Goal: Transaction & Acquisition: Obtain resource

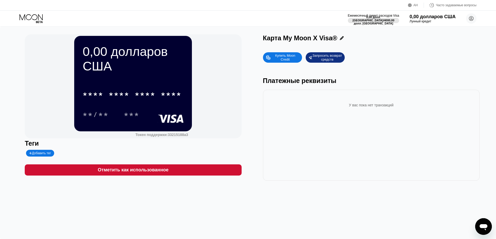
click at [290, 59] on div "Купить Moon Credit" at bounding box center [285, 57] width 28 height 8
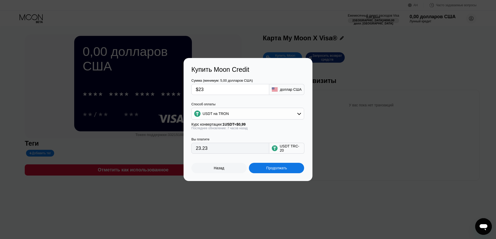
click at [221, 170] on font "Назад" at bounding box center [219, 168] width 10 height 4
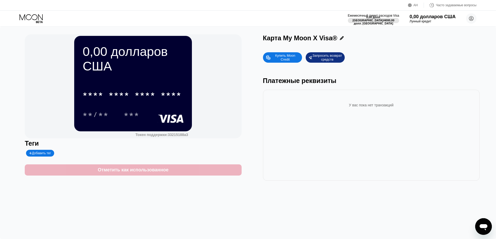
click at [151, 172] on font "Отметить как использованное" at bounding box center [133, 169] width 71 height 5
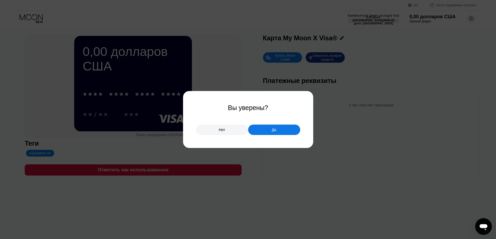
click at [260, 130] on div "Да" at bounding box center [274, 130] width 52 height 10
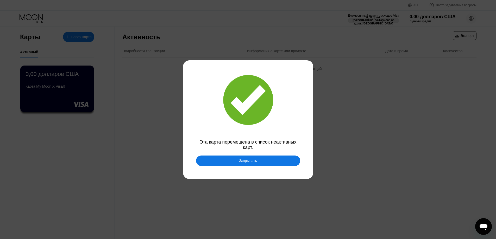
click at [246, 162] on font "Закрывать" at bounding box center [248, 161] width 18 height 4
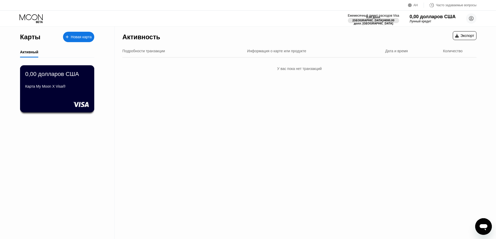
click at [54, 98] on div "0,00 долларов США Карта My Moon X Visa®" at bounding box center [57, 88] width 74 height 47
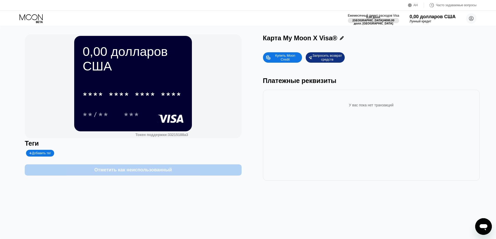
click at [155, 172] on font "Отметить как неиспользованный" at bounding box center [133, 169] width 78 height 5
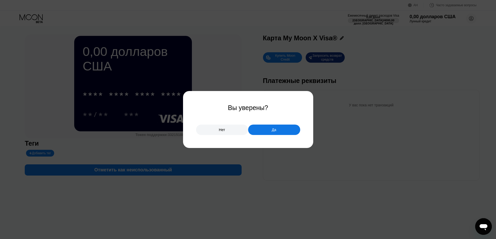
click at [267, 131] on div "Да" at bounding box center [274, 130] width 52 height 10
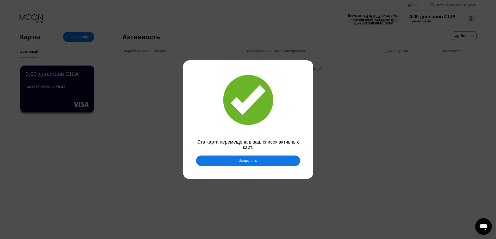
click at [255, 162] on font "Закрывать" at bounding box center [248, 161] width 18 height 4
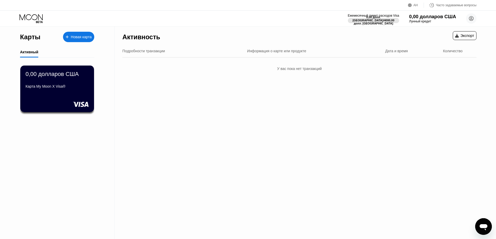
click at [431, 14] on font "0,00 долларов США" at bounding box center [432, 16] width 47 height 5
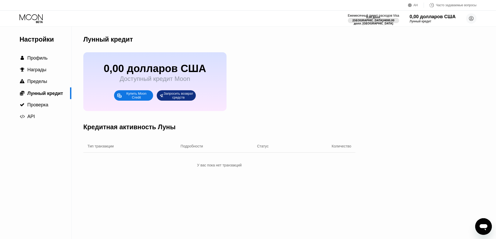
click at [130, 100] on div "Купить Moon Credit" at bounding box center [136, 95] width 28 height 8
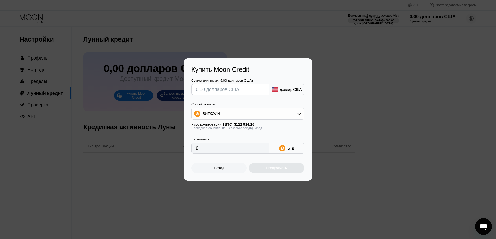
click at [244, 113] on div "БИТКОИН" at bounding box center [247, 113] width 112 height 10
click at [217, 138] on font "USDT на TRON" at bounding box center [217, 139] width 26 height 4
type input "0.00"
click at [234, 89] on input "text" at bounding box center [230, 89] width 69 height 10
click at [210, 89] on input "text" at bounding box center [230, 89] width 69 height 10
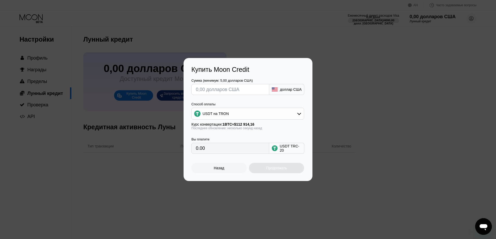
type input "$2"
type input "2.02"
type input "$22"
type input "22.22"
drag, startPoint x: 207, startPoint y: 88, endPoint x: 200, endPoint y: 88, distance: 7.0
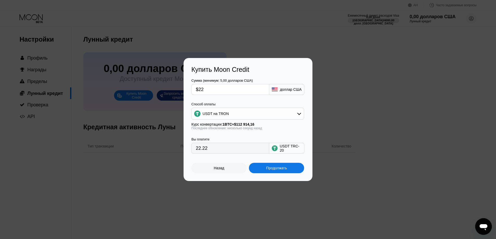
click at [200, 88] on input "$22" at bounding box center [230, 89] width 69 height 10
type input "$23"
type input "23.23"
click at [227, 101] on div "Сумма (минимум: 5,00 долларов США) $23 доллар США Способ оплаты USDT на TRON Ку…" at bounding box center [247, 113] width 113 height 80
drag, startPoint x: 207, startPoint y: 90, endPoint x: 202, endPoint y: 91, distance: 5.0
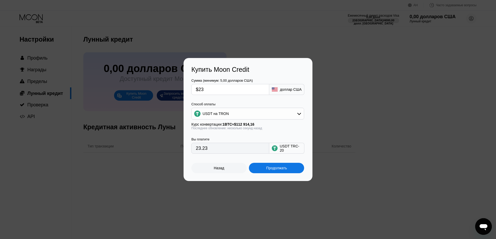
click at [201, 90] on input "$23" at bounding box center [230, 89] width 69 height 10
type input "$22"
type input "22.22"
type input "$22"
click at [277, 170] on font "Продолжать" at bounding box center [276, 168] width 21 height 4
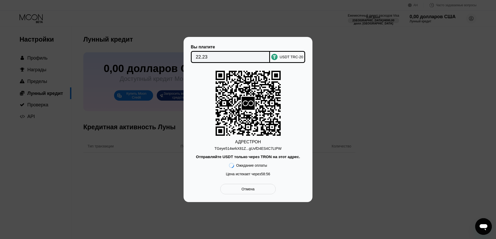
click at [252, 149] on font "TGeye514wrkX81Z...gUvfD4ES4C7LtPW" at bounding box center [247, 148] width 67 height 4
click at [243, 147] on font "TGeye514wrkX81Z...gUvfD4ES4C7LtPW" at bounding box center [247, 148] width 67 height 4
click at [244, 150] on font "TGeye514wrkX81Z...gUvfD4ES4C7LtPW" at bounding box center [247, 148] width 67 height 4
drag, startPoint x: 268, startPoint y: 175, endPoint x: 258, endPoint y: 176, distance: 10.4
click at [258, 176] on div "Цена истекает через 58 : 56" at bounding box center [248, 174] width 44 height 4
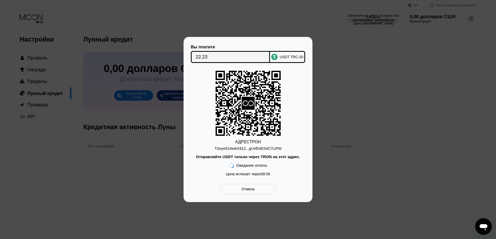
drag, startPoint x: 260, startPoint y: 175, endPoint x: 269, endPoint y: 175, distance: 9.4
click at [269, 175] on div "Цена истекает через 58 : 56" at bounding box center [248, 174] width 44 height 4
click at [264, 98] on icon at bounding box center [247, 104] width 65 height 64
click at [251, 148] on font "TGeye514wrkX81Z...gUvfD4ES4C7LtPW" at bounding box center [247, 148] width 67 height 4
click at [240, 55] on input "22.23" at bounding box center [230, 57] width 69 height 10
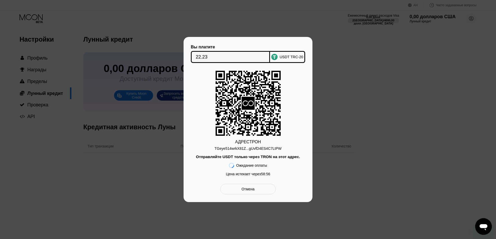
click at [304, 67] on div "Вы платите 22.23 USDT TRC-20 АДРЕС ТРОН TGeye514wrkX81Z...gUvfD4ES4C7LtPW Отпра…" at bounding box center [247, 120] width 113 height 150
click at [247, 100] on icon at bounding box center [247, 103] width 11 height 6
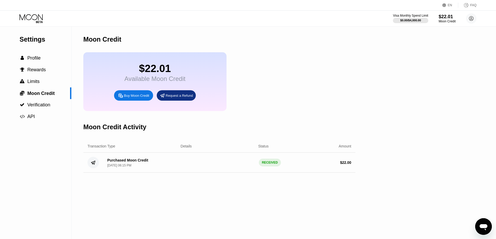
click at [146, 74] on div "$22.01" at bounding box center [154, 69] width 61 height 12
click at [117, 76] on div "$22.01 Available Moon Credit Buy Moon Credit Request a Refund" at bounding box center [154, 81] width 143 height 59
click at [35, 61] on span "Profile" at bounding box center [33, 57] width 13 height 5
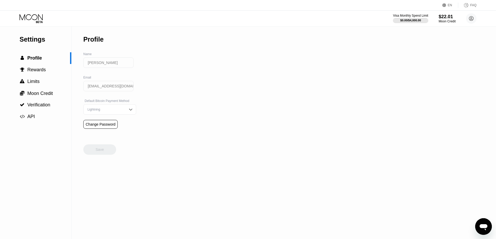
click at [128, 112] on img at bounding box center [130, 109] width 5 height 5
click at [443, 17] on div "$22.01" at bounding box center [446, 16] width 17 height 5
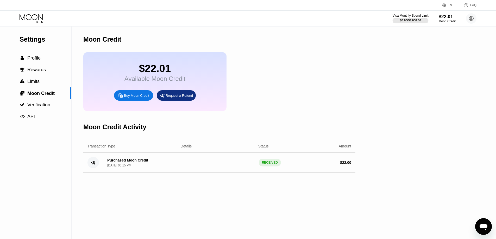
click at [415, 17] on div "$0.00 / $4,000.00" at bounding box center [410, 20] width 36 height 6
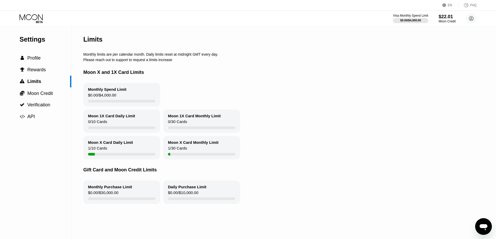
click at [109, 150] on div "Moon X Card Daily Limit 1 / 10 Cards" at bounding box center [121, 147] width 77 height 23
click at [43, 57] on div " Profile" at bounding box center [35, 57] width 71 height 5
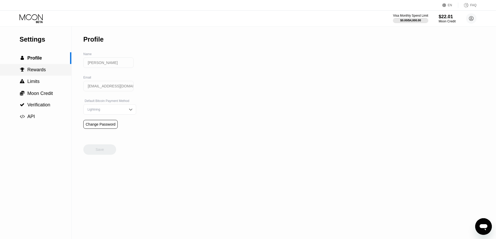
click at [36, 72] on span "Rewards" at bounding box center [36, 69] width 18 height 5
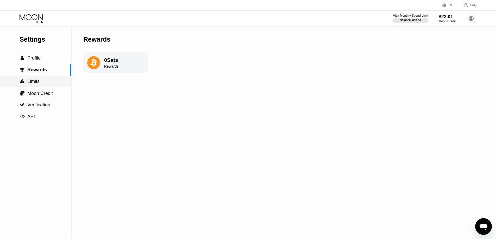
click at [36, 82] on span "Limits" at bounding box center [33, 81] width 12 height 5
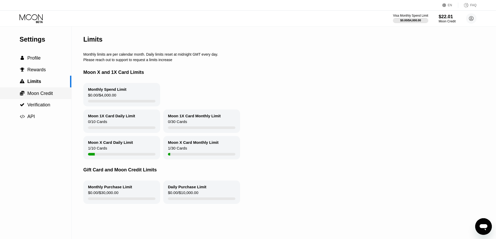
click at [35, 95] on span "Moon Credit" at bounding box center [39, 93] width 25 height 5
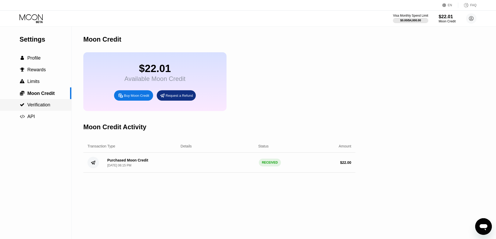
click at [36, 107] on span "Verification" at bounding box center [38, 104] width 23 height 5
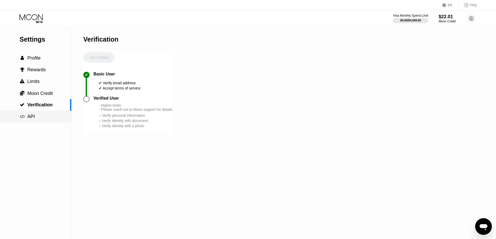
click at [36, 117] on div " API" at bounding box center [35, 116] width 71 height 5
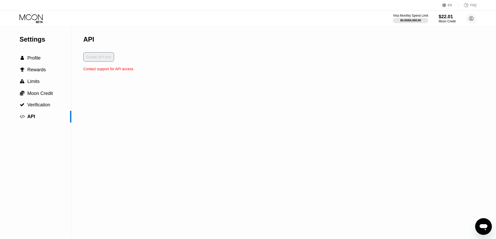
click at [41, 41] on div "Settings" at bounding box center [46, 40] width 52 height 8
click at [45, 13] on div "Visa Monthly Spend Limit $0.00 / $4,000.00 $22.01 Moon Credit Валентин Николаши…" at bounding box center [248, 19] width 496 height 16
click at [35, 16] on icon at bounding box center [32, 18] width 24 height 9
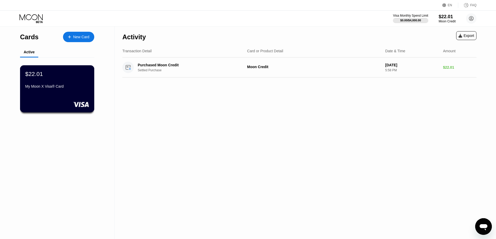
click at [59, 88] on div "My Moon X Visa® Card" at bounding box center [57, 86] width 64 height 4
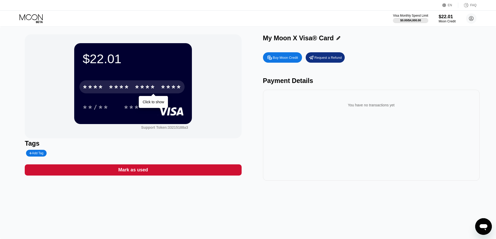
click at [168, 88] on div "****" at bounding box center [170, 87] width 21 height 8
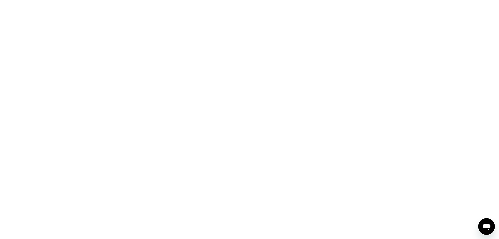
click at [233, 75] on div at bounding box center [249, 119] width 499 height 239
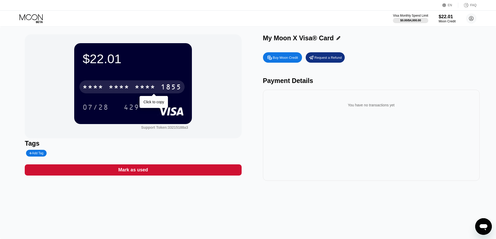
click at [132, 89] on div "* * * * * * * * * * * * 1855" at bounding box center [131, 86] width 105 height 13
click at [143, 88] on div "2517" at bounding box center [144, 87] width 21 height 8
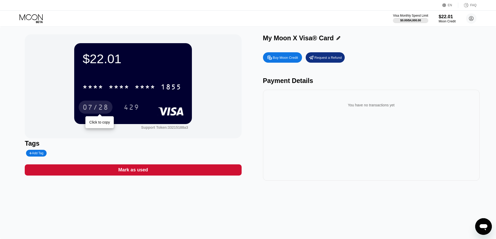
click at [97, 108] on div "07/28" at bounding box center [95, 108] width 26 height 8
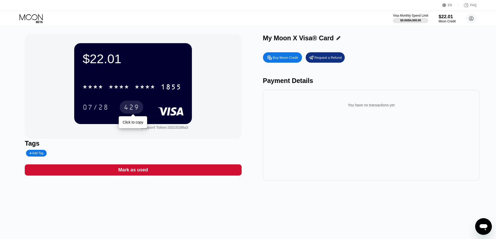
click at [132, 108] on div "429" at bounding box center [132, 108] width 16 height 8
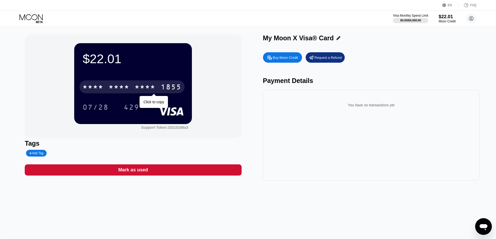
click at [139, 86] on div "* * * *" at bounding box center [144, 87] width 21 height 8
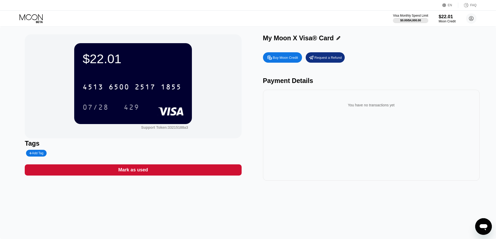
click at [37, 157] on div "Add Tag" at bounding box center [36, 153] width 20 height 7
click at [37, 155] on input "text" at bounding box center [49, 153] width 40 height 4
click at [78, 154] on icon at bounding box center [78, 153] width 3 height 3
click at [473, 18] on icon at bounding box center [471, 18] width 4 height 4
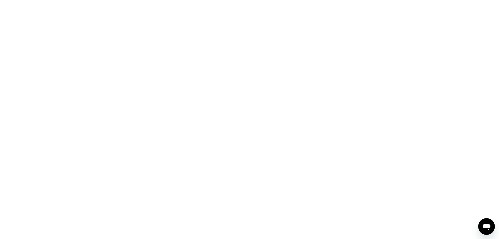
click at [292, 18] on div at bounding box center [249, 119] width 499 height 239
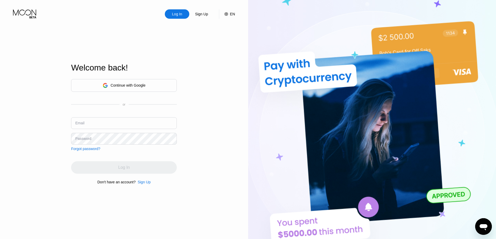
click at [135, 83] on div "Continue with Google" at bounding box center [128, 85] width 35 height 4
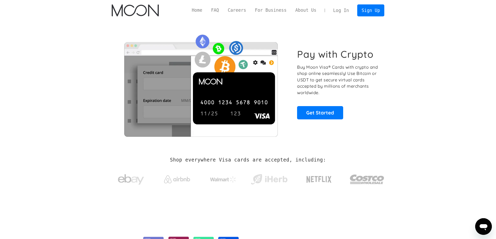
drag, startPoint x: 345, startPoint y: 10, endPoint x: 343, endPoint y: 17, distance: 7.5
click at [345, 10] on link "Log In" at bounding box center [341, 10] width 24 height 11
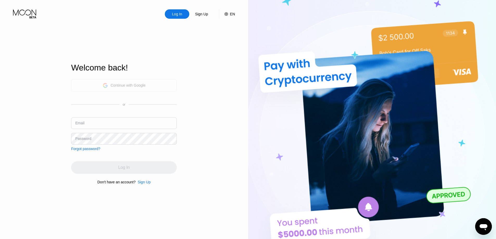
click at [122, 83] on div "Continue with Google" at bounding box center [128, 85] width 35 height 4
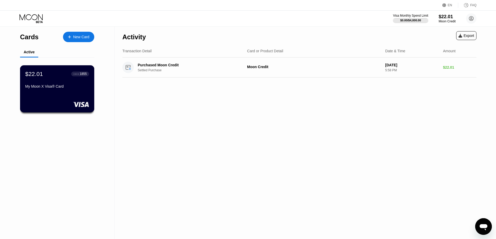
click at [76, 83] on div "$22.01 ● ● ● ● 1855 My Moon X Visa® Card" at bounding box center [57, 80] width 64 height 20
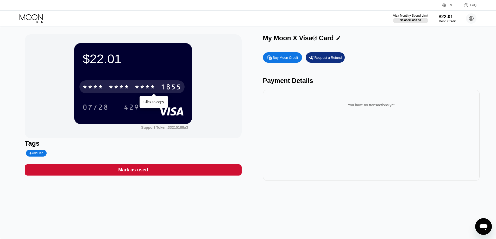
click at [161, 86] on div "1855" at bounding box center [170, 87] width 21 height 8
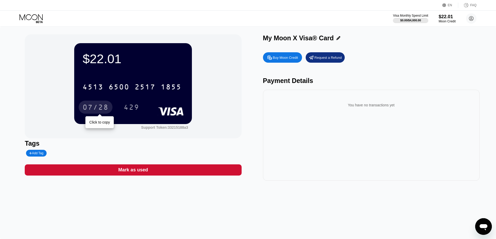
click at [98, 106] on div "07/28" at bounding box center [95, 108] width 26 height 8
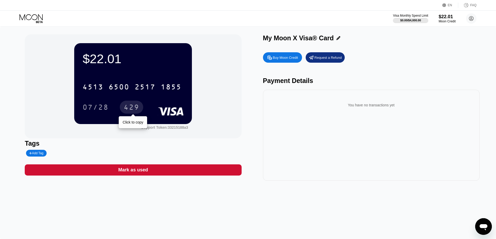
click at [135, 105] on div "429" at bounding box center [132, 108] width 16 height 8
click at [31, 18] on icon at bounding box center [31, 17] width 23 height 6
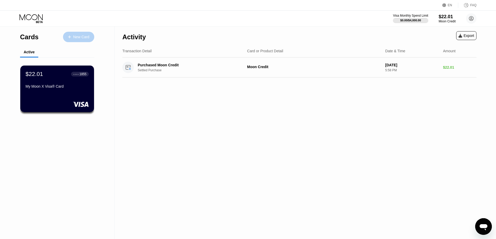
click at [78, 36] on div "New Card" at bounding box center [81, 37] width 16 height 4
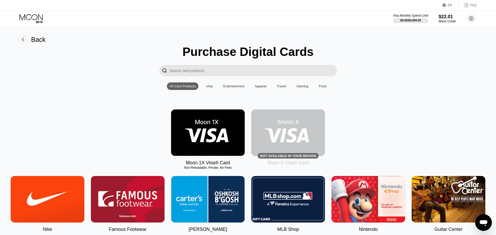
click at [202, 70] on input "Search card products" at bounding box center [253, 70] width 167 height 11
paste input "ChatGPT"
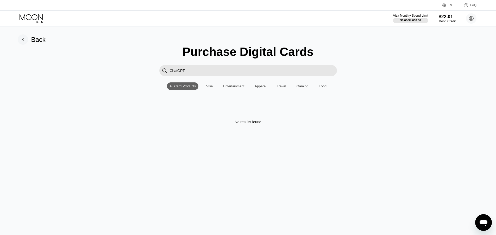
type input "ChatGPT"
click at [234, 87] on div "Entertainment" at bounding box center [233, 86] width 21 height 4
drag, startPoint x: 186, startPoint y: 70, endPoint x: 170, endPoint y: 70, distance: 16.4
click at [170, 70] on input "ChatGPT" at bounding box center [253, 70] width 167 height 11
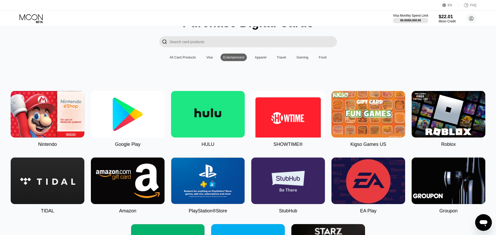
scroll to position [26, 0]
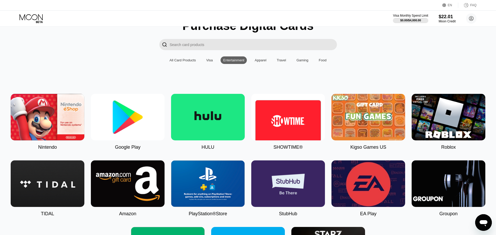
click at [211, 62] on div "Visa" at bounding box center [209, 60] width 7 height 4
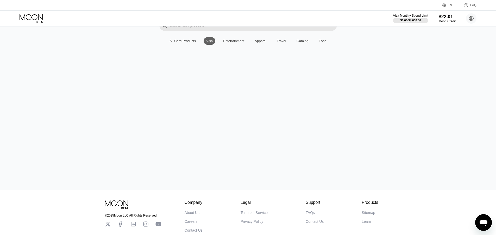
scroll to position [2, 0]
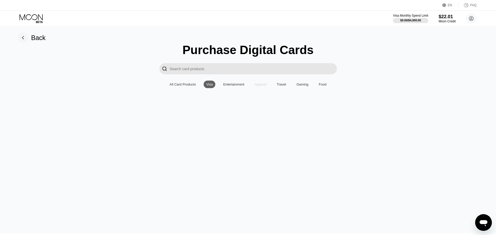
click at [258, 86] on div "Apparel" at bounding box center [260, 84] width 12 height 4
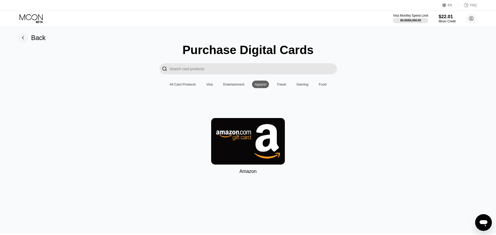
click at [283, 85] on div "Travel" at bounding box center [280, 84] width 9 height 4
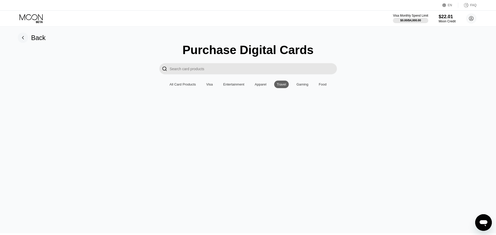
click at [300, 86] on div "Gaming" at bounding box center [302, 84] width 12 height 4
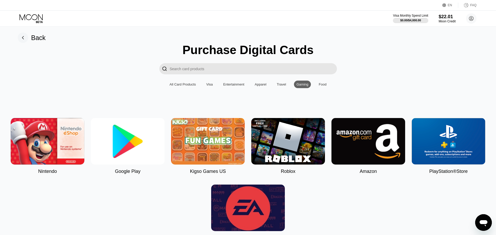
click at [322, 86] on div "Food" at bounding box center [322, 84] width 8 height 4
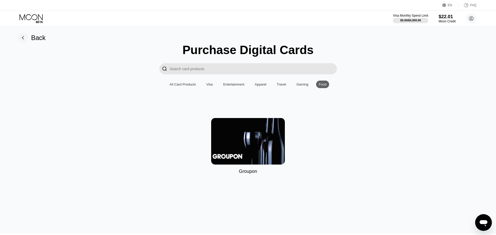
click at [232, 86] on div "Entertainment" at bounding box center [233, 84] width 21 height 4
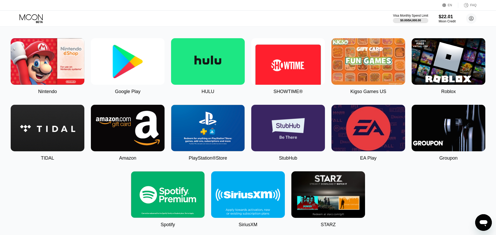
scroll to position [42, 0]
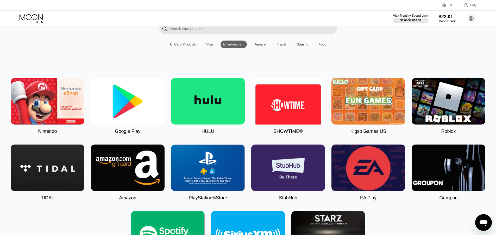
click at [210, 46] on div "Visa" at bounding box center [209, 44] width 7 height 4
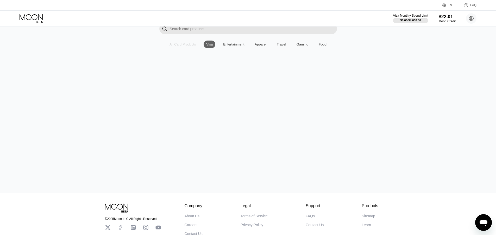
click at [180, 46] on div "All Card Products" at bounding box center [182, 44] width 26 height 4
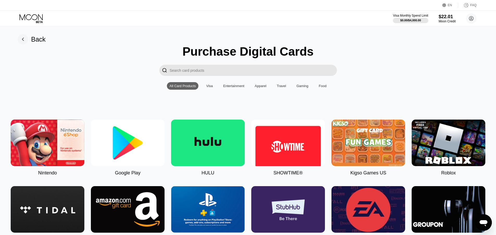
scroll to position [0, 0]
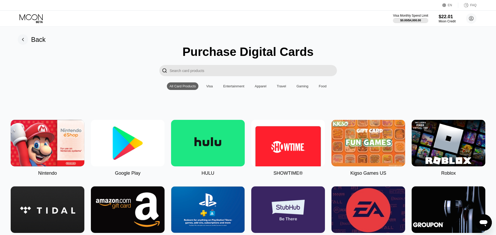
click at [36, 19] on icon at bounding box center [32, 18] width 24 height 9
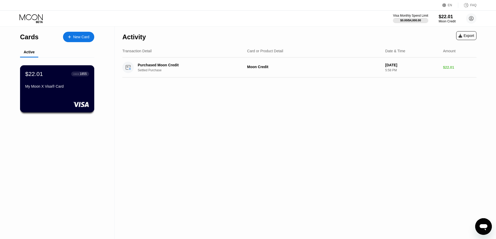
click at [62, 83] on div "$22.01 ● ● ● ● 1855 My Moon X Visa® Card" at bounding box center [57, 80] width 64 height 20
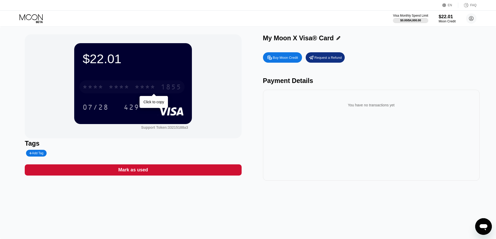
click at [118, 85] on div "* * * *" at bounding box center [118, 87] width 21 height 8
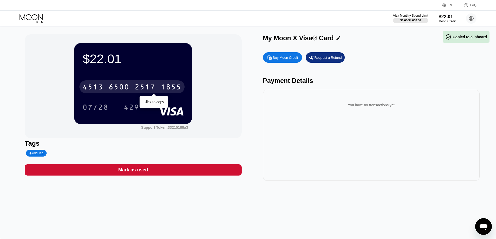
click at [111, 87] on div "6500" at bounding box center [118, 87] width 21 height 8
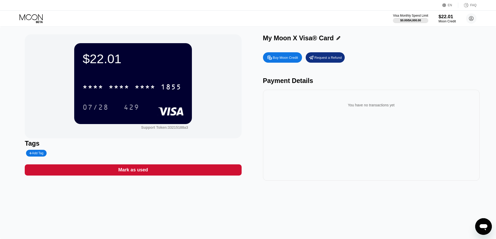
click at [448, 19] on div "$22.01" at bounding box center [446, 16] width 17 height 5
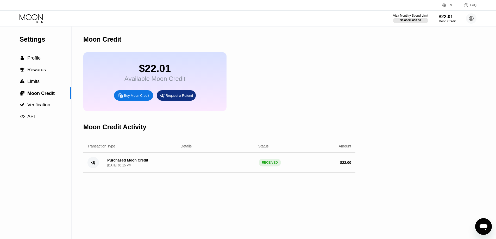
click at [183, 98] on div "Request a Refund" at bounding box center [178, 95] width 27 height 4
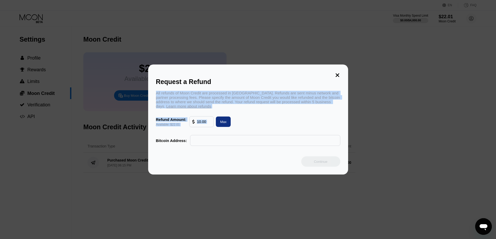
drag, startPoint x: 153, startPoint y: 91, endPoint x: 281, endPoint y: 118, distance: 131.6
click at [281, 118] on div "Request a Refund All refunds of Moon Credit are processed in [GEOGRAPHIC_DATA].…" at bounding box center [248, 120] width 200 height 110
click at [278, 123] on div "Refund Amount: Available: $22.01 Max" at bounding box center [248, 121] width 184 height 11
drag, startPoint x: 154, startPoint y: 91, endPoint x: 345, endPoint y: 107, distance: 191.4
click at [345, 107] on div "Request a Refund All refunds of Moon Credit are processed in [GEOGRAPHIC_DATA].…" at bounding box center [248, 120] width 200 height 110
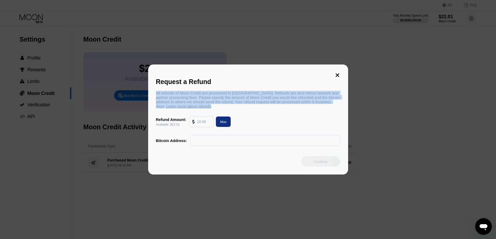
copy div "All refunds of Moon Credit are processed in [GEOGRAPHIC_DATA]. Refunds are sent…"
click at [337, 73] on icon at bounding box center [337, 75] width 4 height 4
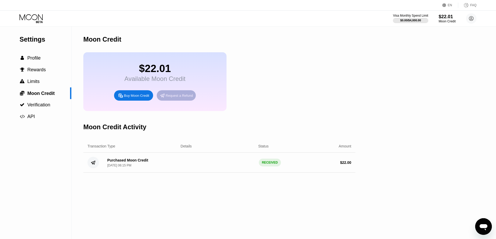
click at [181, 98] on div "Request a Refund" at bounding box center [178, 95] width 27 height 4
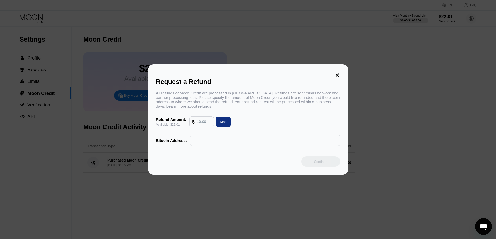
drag, startPoint x: 205, startPoint y: 125, endPoint x: 196, endPoint y: 124, distance: 9.1
click at [196, 124] on div at bounding box center [201, 122] width 19 height 10
click at [227, 124] on div "Max" at bounding box center [223, 122] width 15 height 10
type input "22.01"
click at [206, 145] on input "text" at bounding box center [265, 140] width 144 height 10
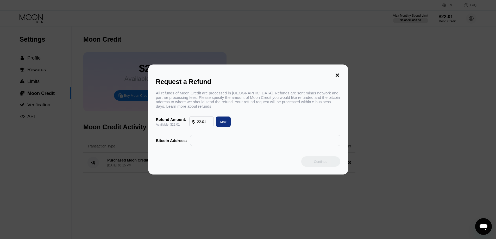
paste input "12hbADEuRaXDvpKg1n1HByShT3ufuUA45r"
type input "12hbADEuRaXDvpKg1n1HByShT3ufuUA45r"
click at [320, 164] on div "Continue" at bounding box center [320, 161] width 14 height 4
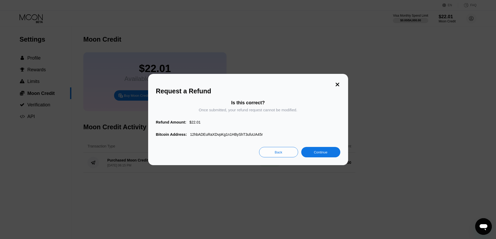
click at [320, 155] on div "Continue" at bounding box center [320, 152] width 14 height 4
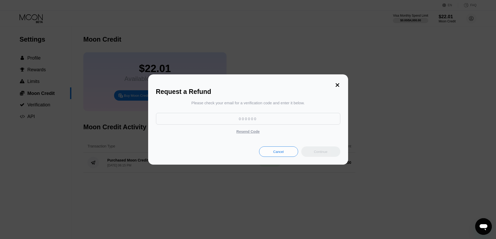
click at [239, 118] on input at bounding box center [248, 119] width 184 height 12
paste input "971439"
type input "971439"
click at [317, 152] on div "Continue" at bounding box center [320, 152] width 14 height 4
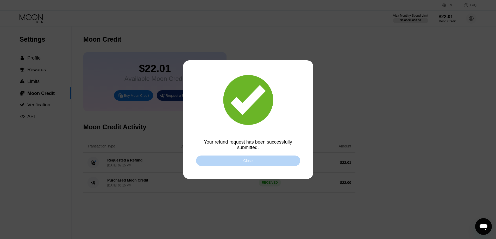
click at [255, 161] on div "Close" at bounding box center [248, 161] width 104 height 10
